Goal: Transaction & Acquisition: Book appointment/travel/reservation

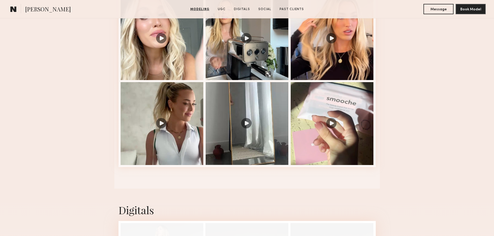
scroll to position [570, 0]
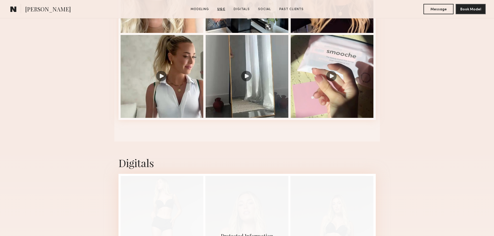
scroll to position [648, 0]
